Goal: Task Accomplishment & Management: Manage account settings

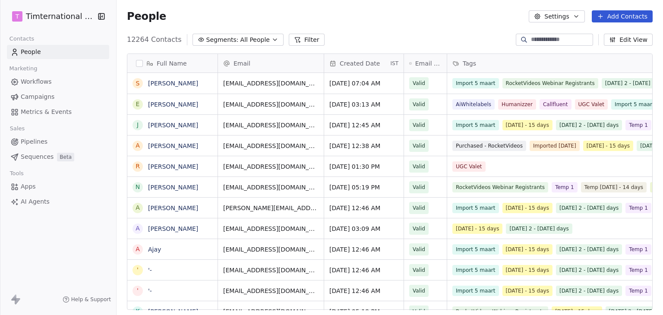
scroll to position [7, 7]
click at [33, 16] on html "T Timternational B.V. Contacts People Marketing Workflows Campaigns Metrics & E…" at bounding box center [331, 157] width 663 height 315
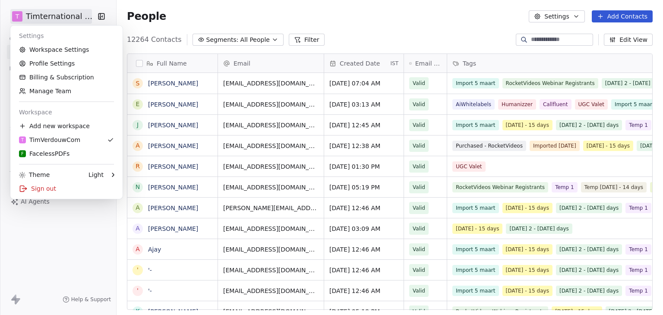
click at [328, 24] on html "T Timternational B.V. Contacts People Marketing Workflows Campaigns Metrics & E…" at bounding box center [331, 157] width 663 height 315
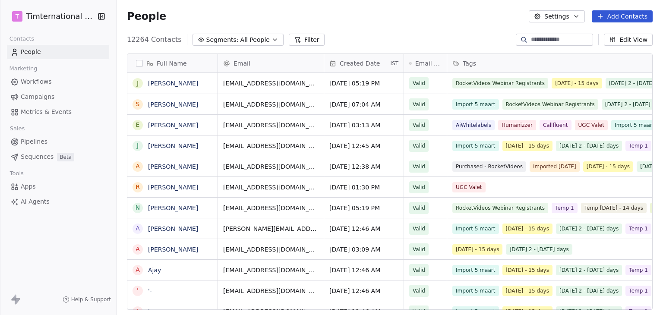
click at [38, 95] on span "Campaigns" at bounding box center [38, 96] width 34 height 9
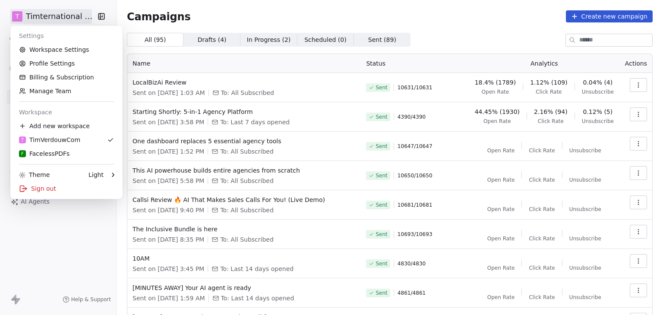
click at [46, 20] on html "T Timternational B.V. Contacts People Marketing Workflows Campaigns Metrics & E…" at bounding box center [331, 157] width 663 height 315
click at [42, 157] on div "F FacelessPDFs" at bounding box center [44, 153] width 50 height 9
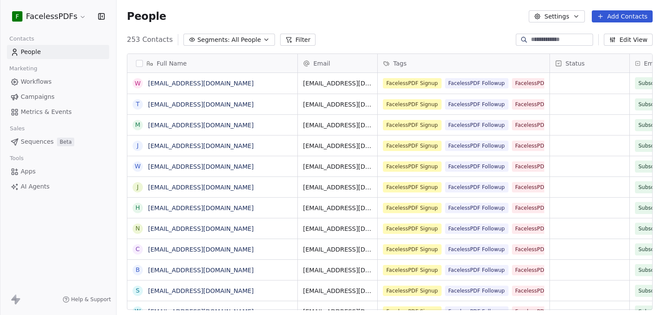
scroll to position [270, 540]
click at [33, 101] on span "Campaigns" at bounding box center [38, 96] width 34 height 9
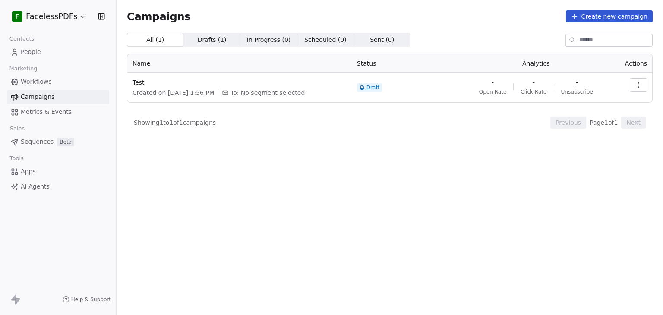
click at [55, 14] on html "F FacelessPDFs Contacts People Marketing Workflows Campaigns Metrics & Events S…" at bounding box center [331, 157] width 663 height 315
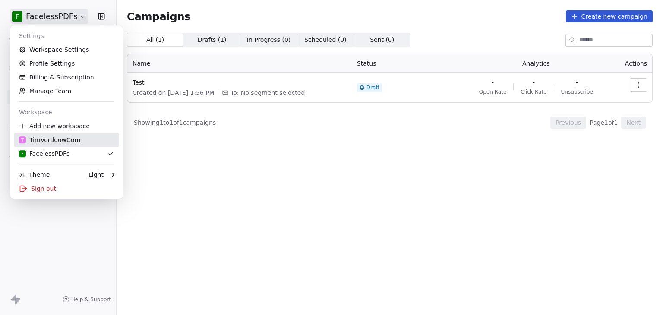
click at [57, 141] on div "T TimVerdouwCom" at bounding box center [49, 140] width 61 height 9
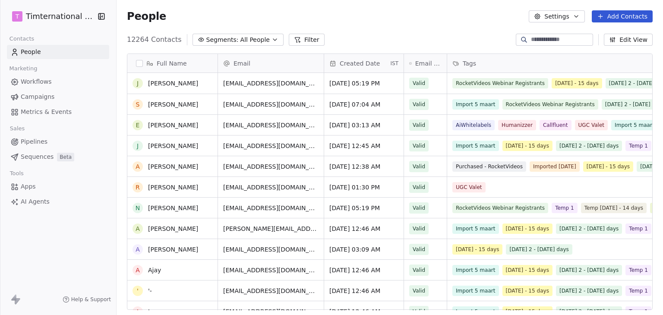
scroll to position [345, 0]
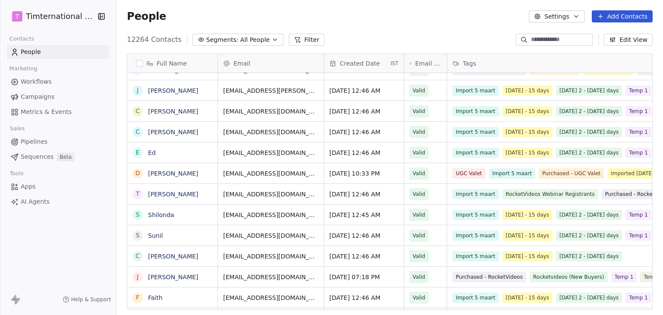
click at [37, 96] on span "Campaigns" at bounding box center [38, 96] width 34 height 9
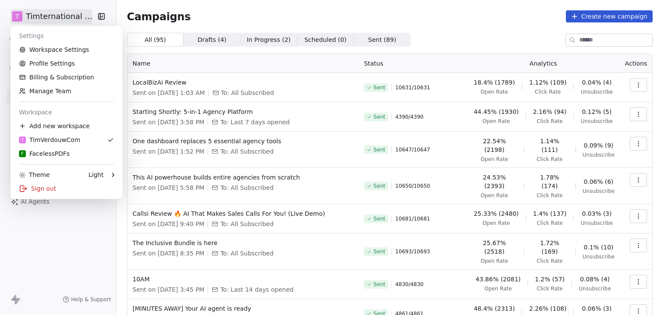
click at [60, 22] on html "T Timternational B.V. Contacts People Marketing Workflows Campaigns Metrics & E…" at bounding box center [331, 157] width 663 height 315
click at [69, 45] on link "Workspace Settings" at bounding box center [66, 50] width 105 height 14
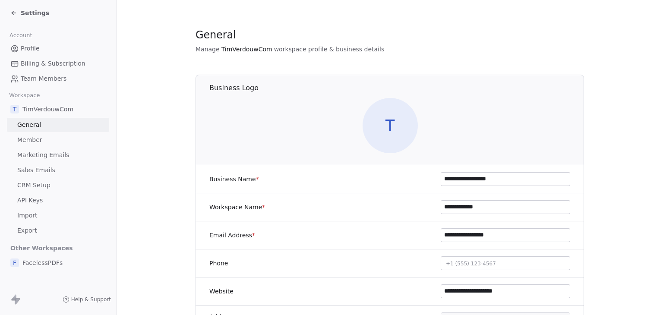
click at [47, 151] on span "Marketing Emails" at bounding box center [43, 155] width 52 height 9
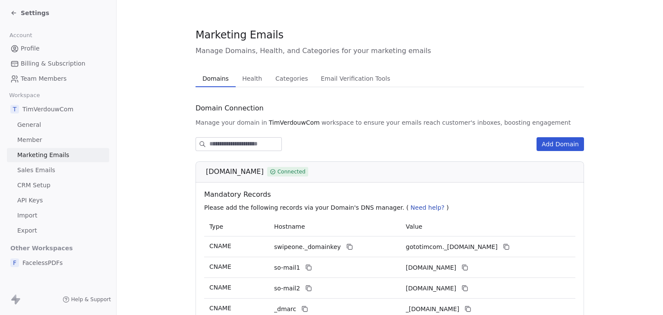
click at [26, 15] on span "Settings" at bounding box center [35, 13] width 28 height 9
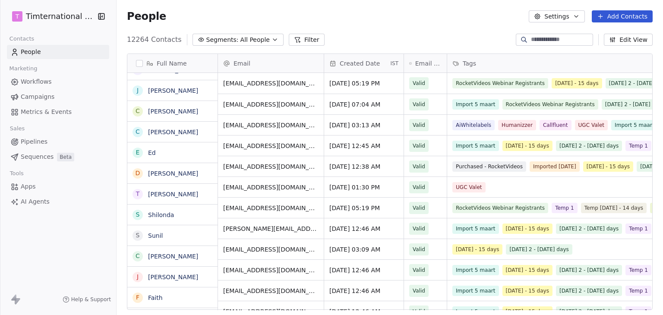
scroll to position [270, 540]
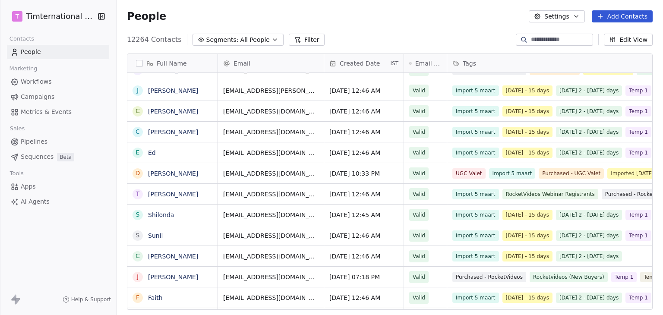
click at [35, 94] on span "Campaigns" at bounding box center [38, 96] width 34 height 9
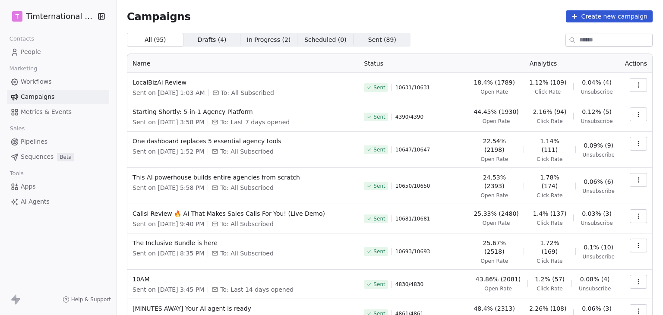
click at [0, 246] on div "T Timternational B.V. Contacts People Marketing Workflows Campaigns Metrics & E…" at bounding box center [58, 157] width 116 height 315
click at [635, 83] on icon "button" at bounding box center [638, 85] width 7 height 7
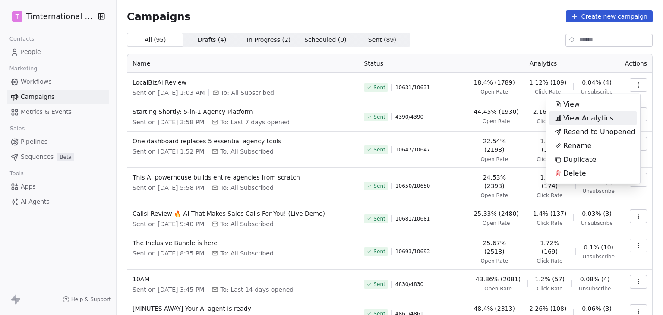
click at [608, 115] on span "View Analytics" at bounding box center [588, 118] width 50 height 10
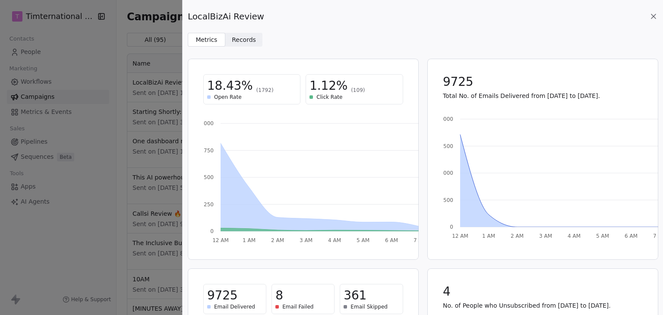
click at [232, 39] on span "Records" at bounding box center [244, 39] width 24 height 9
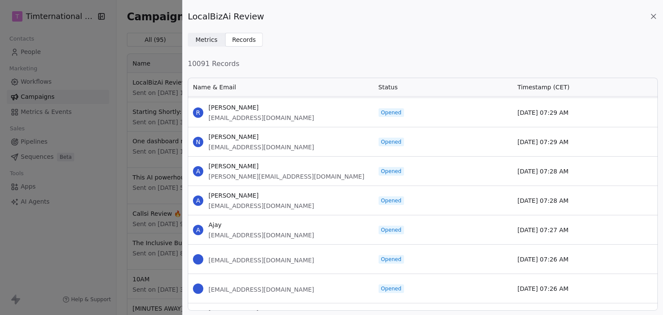
scroll to position [259, 0]
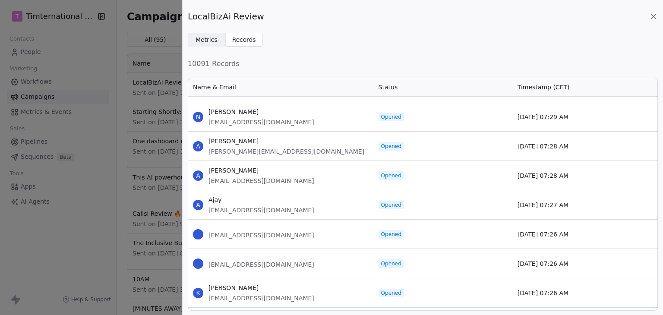
click at [651, 15] on icon at bounding box center [653, 16] width 9 height 9
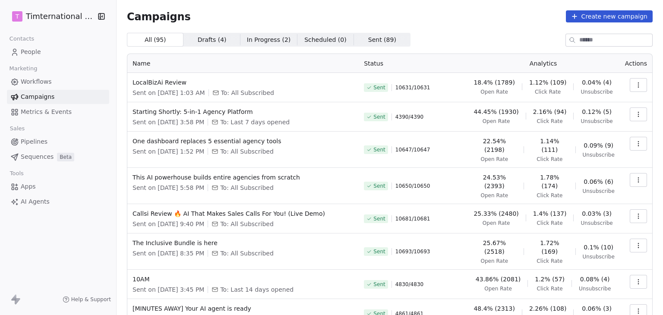
click at [439, 25] on div "Campaigns Create new campaign All ( 95 ) All ( 95 ) Drafts ( 4 ) Drafts ( 4 ) I…" at bounding box center [390, 216] width 526 height 412
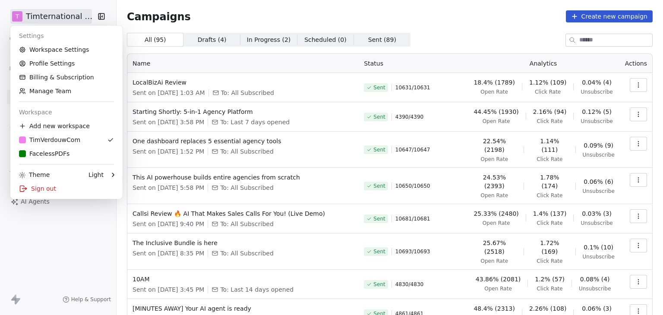
click at [41, 22] on html "T Timternational B.V. Contacts People Marketing Workflows Campaigns Metrics & E…" at bounding box center [331, 157] width 663 height 315
click at [33, 190] on div "Sign out" at bounding box center [66, 189] width 105 height 14
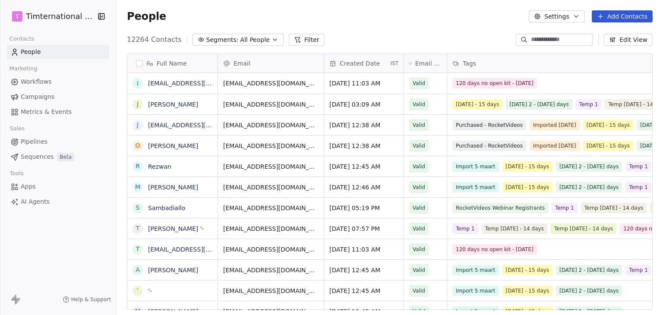
scroll to position [7, 7]
click at [72, 22] on html "T Timternational B.V. Contacts People Marketing Workflows Campaigns Metrics & E…" at bounding box center [331, 157] width 663 height 315
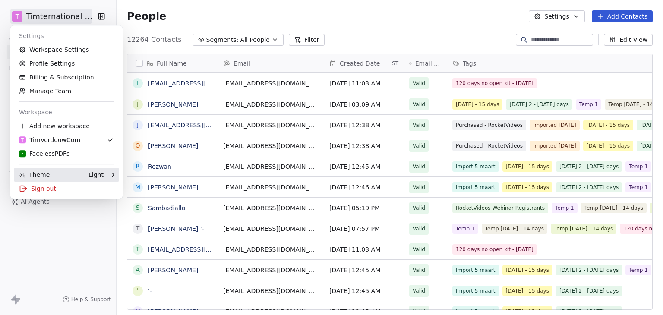
click at [55, 188] on div "Sign out" at bounding box center [66, 189] width 105 height 14
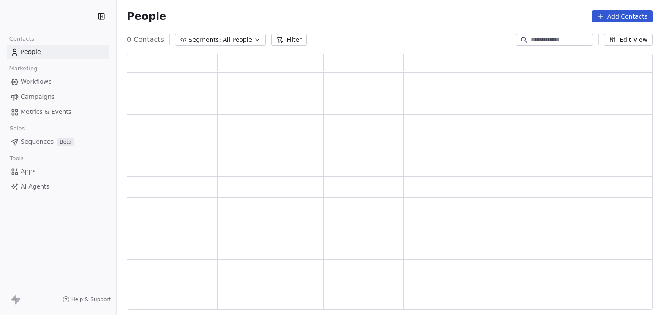
scroll to position [249, 519]
